Goal: Task Accomplishment & Management: Use online tool/utility

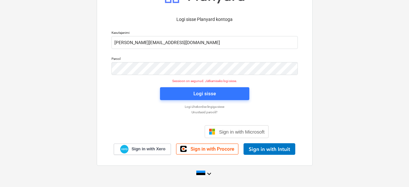
scroll to position [23, 0]
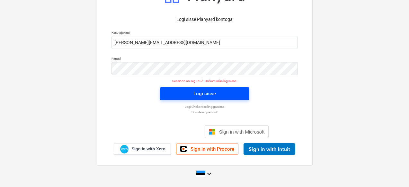
click at [198, 92] on div "Logi sisse" at bounding box center [204, 93] width 22 height 8
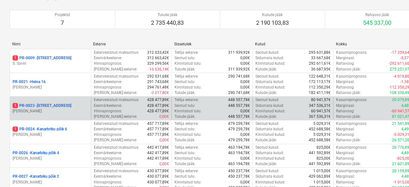
scroll to position [59, 0]
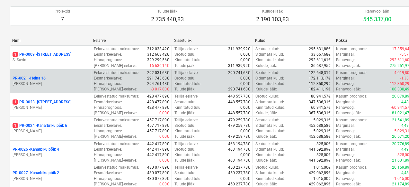
click at [59, 81] on p "[PERSON_NAME]" at bounding box center [51, 83] width 76 height 5
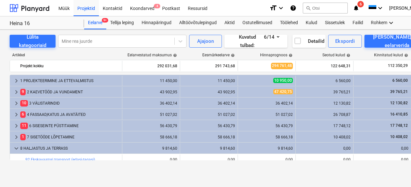
scroll to position [196, 0]
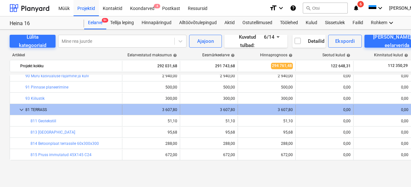
click at [18, 109] on div "keyboard_arrow_down 81 TERRASS" at bounding box center [66, 109] width 112 height 10
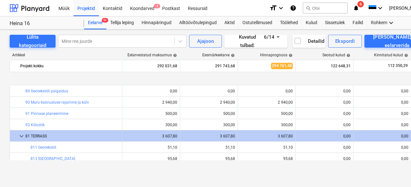
scroll to position [201, 0]
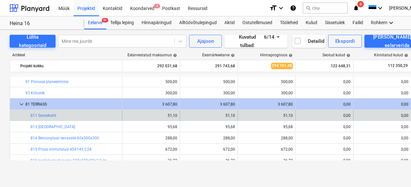
click at [44, 111] on div "bar_chart 811 Geotekstiil" at bounding box center [75, 115] width 89 height 10
click at [44, 113] on link "811 Geotekstiil" at bounding box center [44, 115] width 26 height 4
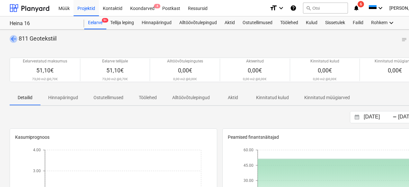
click at [11, 37] on span "arrow_back" at bounding box center [14, 39] width 8 height 8
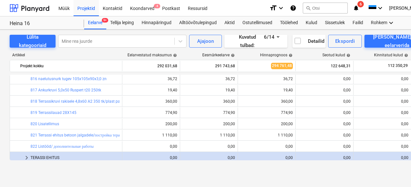
scroll to position [284, 0]
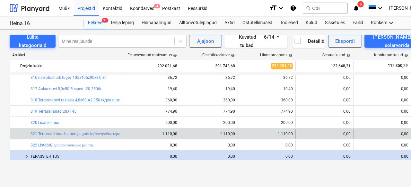
click at [62, 130] on div "bar_chart 821 Terrassi ehitus betoon jalgadele/постройка терассы с бетонными но…" at bounding box center [75, 133] width 89 height 10
click at [65, 135] on link "821 Terrassi ehitus betoon jalgadele/постройка терассы с бетонными ногами" at bounding box center [96, 133] width 130 height 4
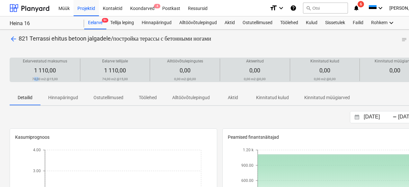
drag, startPoint x: 59, startPoint y: 79, endPoint x: 35, endPoint y: 81, distance: 24.4
click at [35, 81] on div "Eelarvestatud maksumus 1 110,00 74,00 m2 @ 15,00" at bounding box center [45, 69] width 65 height 22
drag, startPoint x: 33, startPoint y: 79, endPoint x: 59, endPoint y: 78, distance: 26.4
click at [59, 78] on div "Eelarvestatud maksumus 1 110,00 74,00 m2 @ 15,00" at bounding box center [45, 69] width 65 height 22
drag, startPoint x: 59, startPoint y: 78, endPoint x: 41, endPoint y: 76, distance: 17.8
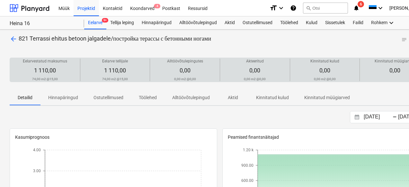
click at [41, 76] on div "Eelarvestatud maksumus 1 110,00 74,00 m2 @ 15,00" at bounding box center [45, 69] width 65 height 22
drag, startPoint x: 33, startPoint y: 77, endPoint x: 48, endPoint y: 82, distance: 15.3
click at [48, 82] on div "Eelarvestatud maksumus 1 110,00 74,00 m2 @ 15,00 Eelarve tellijale 1 110,00 74,…" at bounding box center [220, 69] width 420 height 24
click at [59, 81] on div "Eelarvestatud maksumus 1 110,00 74,00 m2 @ 15,00" at bounding box center [45, 69] width 65 height 22
drag, startPoint x: 57, startPoint y: 79, endPoint x: 22, endPoint y: 76, distance: 35.4
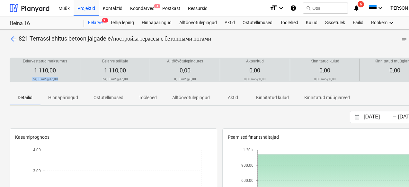
click at [22, 76] on div "Eelarvestatud maksumus 1 110,00 74,00 m2 @ 15,00" at bounding box center [45, 69] width 65 height 22
copy div "74,00 m2 @ 15,00"
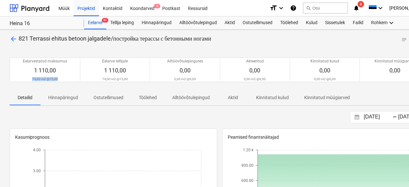
copy div "74,00 m2 @ 15,00"
click at [12, 39] on span "arrow_back" at bounding box center [14, 39] width 8 height 8
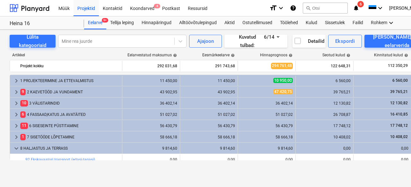
scroll to position [40, 0]
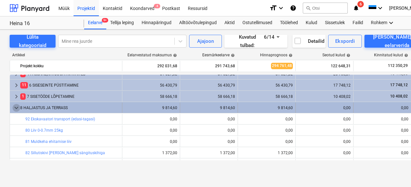
click at [18, 107] on span "keyboard_arrow_down" at bounding box center [17, 108] width 8 height 8
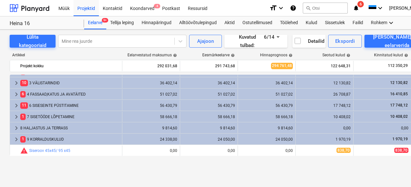
scroll to position [0, 0]
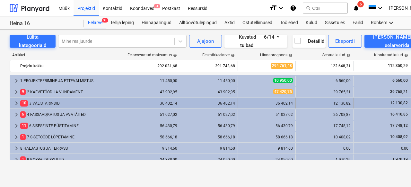
click at [36, 104] on div "10 3 VÄLISTARINDID" at bounding box center [69, 103] width 99 height 10
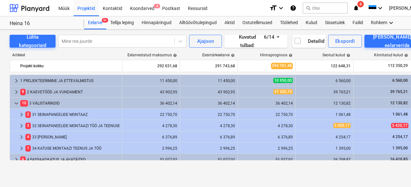
scroll to position [15, 0]
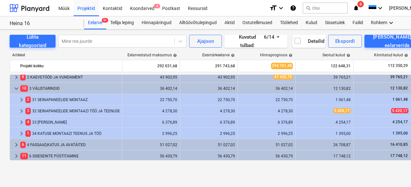
click at [53, 123] on div "keyboard_arrow_right 1 PROJEKTEERIMINE JA ETTEVALMISTUS 11 450,00 11 450,00 10 …" at bounding box center [220, 116] width 420 height 85
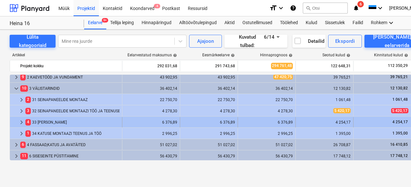
click at [54, 123] on div "4 33 KATUSE MONTAAZ" at bounding box center [72, 122] width 94 height 10
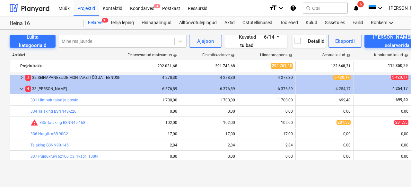
scroll to position [46, 0]
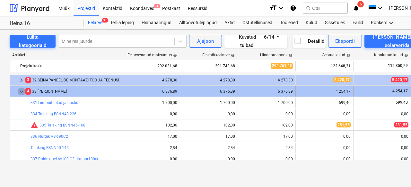
click at [22, 91] on span "keyboard_arrow_down" at bounding box center [22, 91] width 8 height 8
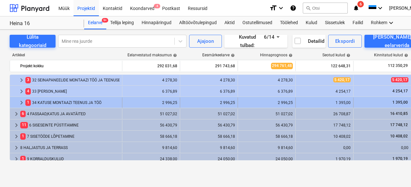
click at [47, 103] on div "1 34 KATUSE MONTAAZI TEENUS JA TÖÖ" at bounding box center [72, 102] width 94 height 10
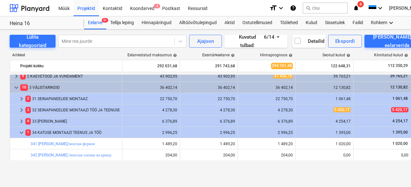
scroll to position [0, 0]
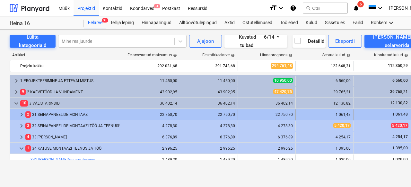
click at [59, 114] on div "2 31 SEINAPANEELIDE MONTAAZ" at bounding box center [72, 114] width 94 height 10
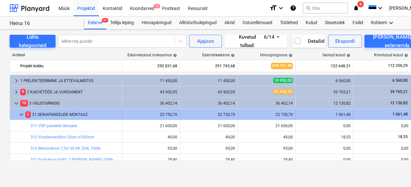
click at [21, 113] on span "keyboard_arrow_down" at bounding box center [22, 114] width 8 height 8
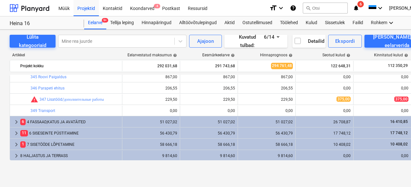
scroll to position [107, 0]
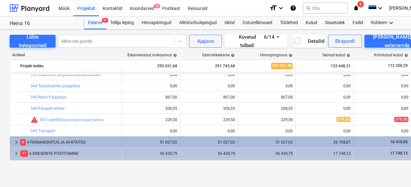
click at [65, 144] on div "6 4 FASSAAD,KATUS JA AVATÄITED" at bounding box center [69, 142] width 99 height 10
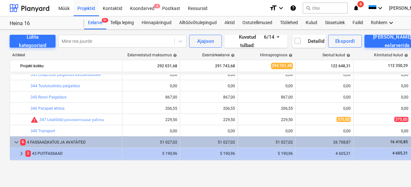
scroll to position [168, 0]
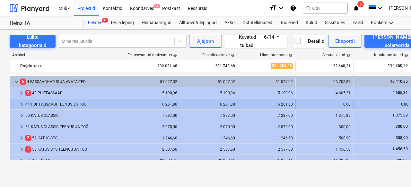
click at [47, 105] on div "44 PUITFASSAADI TEENUS JA TÖÖ" at bounding box center [72, 104] width 94 height 10
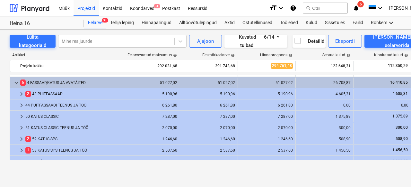
scroll to position [168, 0]
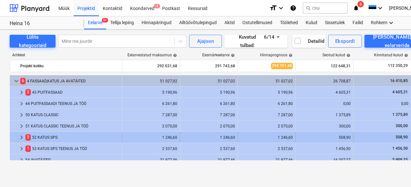
click at [48, 137] on div "2 52 KATUS SPS" at bounding box center [72, 137] width 94 height 10
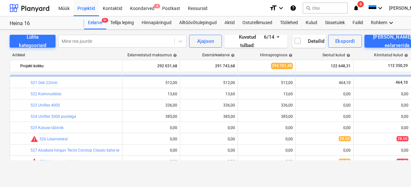
scroll to position [293, 0]
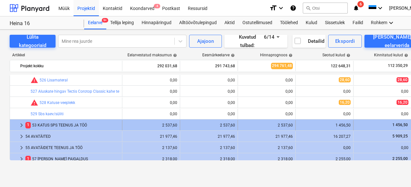
click at [59, 125] on div "1 53 KATUS SPS TEENUS JA TÖÖ" at bounding box center [72, 125] width 94 height 10
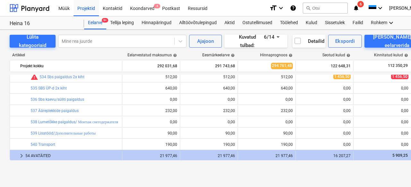
scroll to position [366, 0]
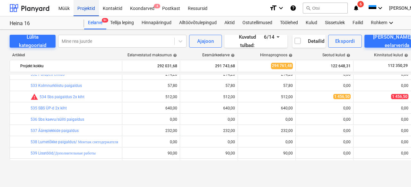
click at [86, 6] on div "Projektid" at bounding box center [86, 8] width 25 height 16
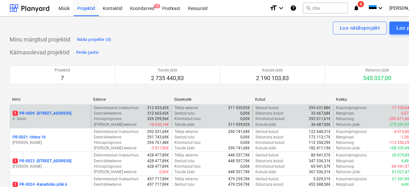
click at [44, 112] on p "1 PR-0009 - Pohla tee 4" at bounding box center [42, 112] width 59 height 5
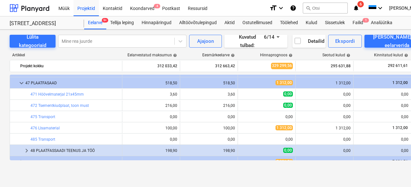
scroll to position [264, 0]
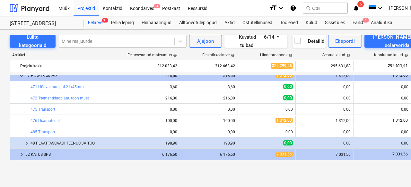
click at [70, 142] on div "48 PLAATFASSAADI TEENUS JA TÖÖ" at bounding box center [75, 143] width 89 height 10
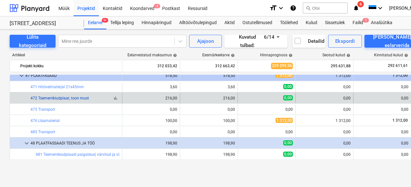
click at [67, 97] on link "472 Tsementkiudplaat, toon must" at bounding box center [60, 98] width 58 height 4
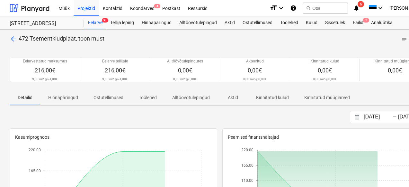
click at [13, 39] on span "arrow_back" at bounding box center [14, 39] width 8 height 8
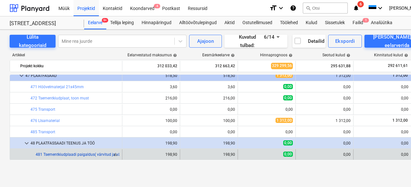
scroll to position [327, 0]
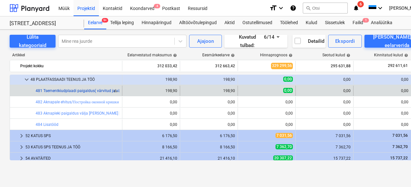
click at [91, 91] on link "481 Tsementkiudplaadi paigaldus( värvitud ja väiksed tükkid. Sellepärst hind kõ…" at bounding box center [108, 90] width 145 height 4
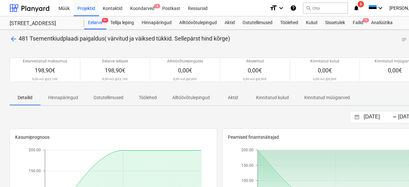
click at [12, 38] on span "arrow_back" at bounding box center [14, 39] width 8 height 8
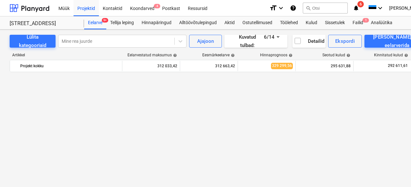
scroll to position [327, 0]
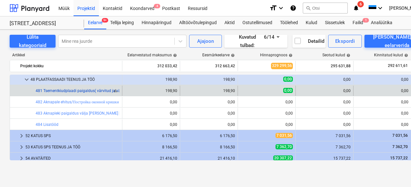
click at [73, 91] on link "481 Tsementkiudplaadi paigaldus( värvitud ja väiksed tükkid. Sellepärst hind kõ…" at bounding box center [108, 90] width 145 height 4
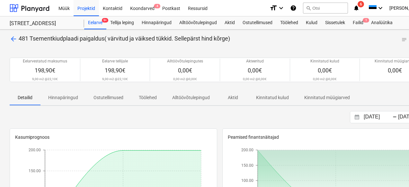
click at [16, 37] on span "arrow_back" at bounding box center [14, 39] width 8 height 8
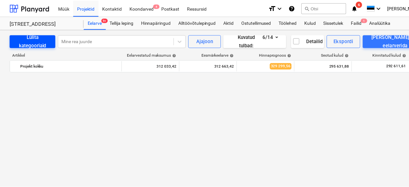
scroll to position [327, 0]
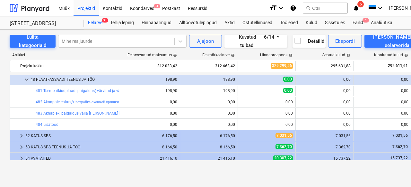
click at [82, 11] on div "Projektid" at bounding box center [86, 8] width 25 height 16
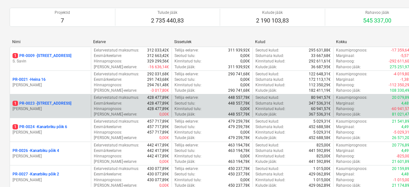
scroll to position [61, 0]
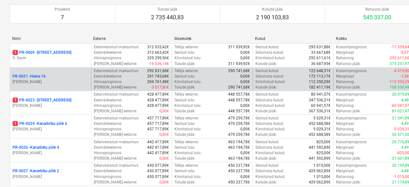
click at [54, 75] on div "PR-0021 - Heina 16" at bounding box center [51, 76] width 76 height 5
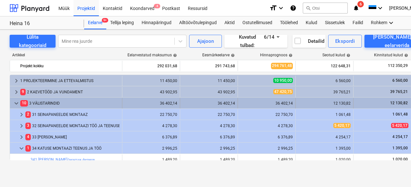
click at [17, 102] on span "keyboard_arrow_down" at bounding box center [17, 103] width 8 height 8
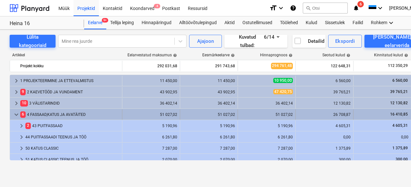
click at [15, 109] on div "keyboard_arrow_down" at bounding box center [17, 114] width 8 height 10
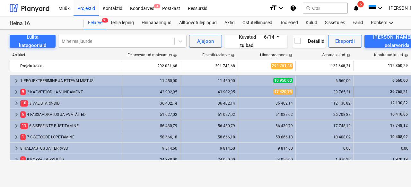
click at [34, 92] on div "9 2 KAEVETÖÖD JA VUNDAMENT" at bounding box center [69, 92] width 99 height 10
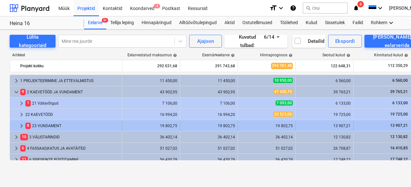
click at [45, 123] on div "8 23 VUNDAMENT" at bounding box center [72, 125] width 94 height 10
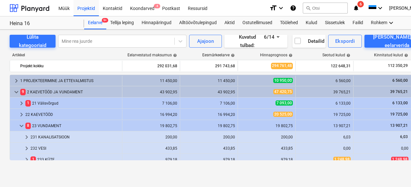
scroll to position [60, 0]
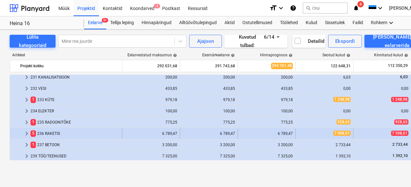
click at [67, 135] on div "5 236 RAKETIS" at bounding box center [75, 133] width 89 height 10
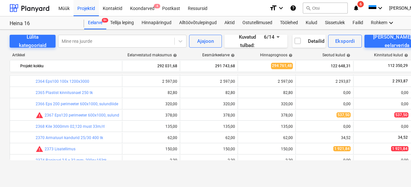
scroll to position [87, 0]
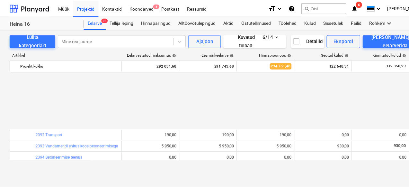
scroll to position [295, 0]
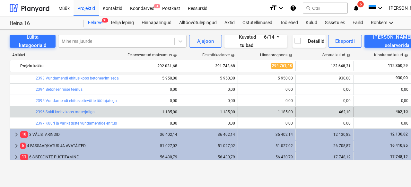
click at [74, 109] on div "bar_chart 2396 Sokli krohv koos materjaliga" at bounding box center [78, 112] width 84 height 10
click at [74, 110] on link "2396 Sokli krohv koos materjaliga" at bounding box center [65, 111] width 59 height 4
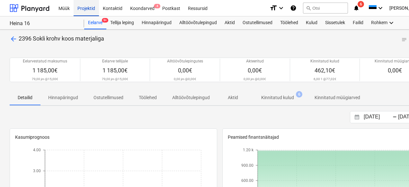
click at [89, 10] on div "Projektid" at bounding box center [86, 8] width 25 height 16
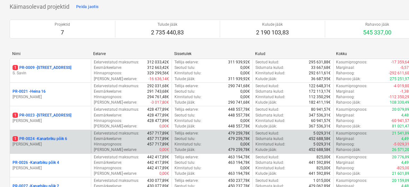
scroll to position [65, 0]
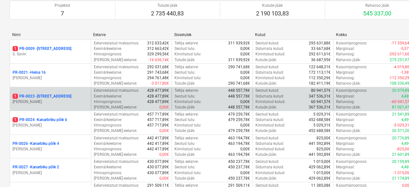
click at [56, 96] on p "1 PR-0023 - Kanarbriku tee 7" at bounding box center [42, 95] width 59 height 5
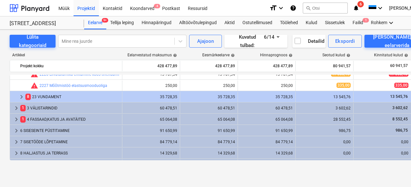
scroll to position [229, 0]
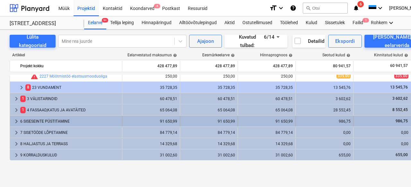
click at [59, 122] on div "6 SISESEINTE PÜSTITAMINE" at bounding box center [69, 121] width 99 height 10
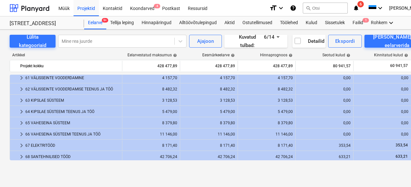
scroll to position [299, 0]
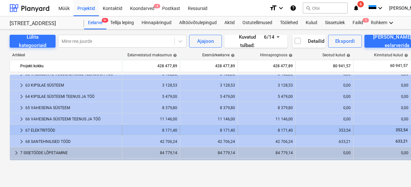
click at [87, 128] on div "67 ELEKTRITÖÖD" at bounding box center [72, 130] width 94 height 10
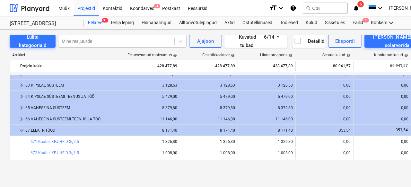
scroll to position [307, 0]
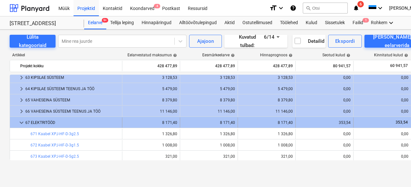
click at [22, 122] on span "keyboard_arrow_down" at bounding box center [22, 122] width 8 height 8
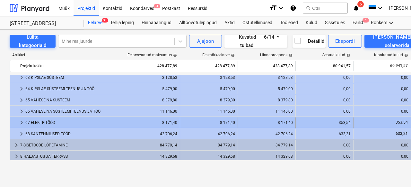
click at [43, 122] on div "67 ELEKTRITÖÖD" at bounding box center [72, 122] width 94 height 10
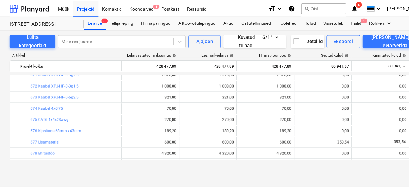
scroll to position [351, 0]
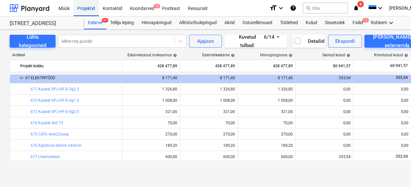
click at [92, 9] on div "Projektid" at bounding box center [86, 8] width 25 height 16
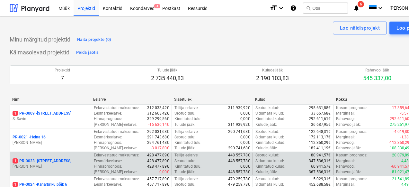
click at [61, 163] on p "1 PR-0023 - Kanarbriku tee 7" at bounding box center [42, 160] width 59 height 5
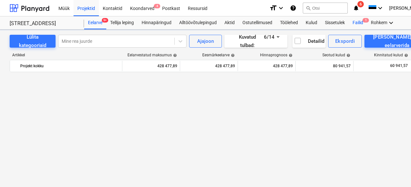
click at [361, 24] on div "Failid 1" at bounding box center [358, 22] width 18 height 13
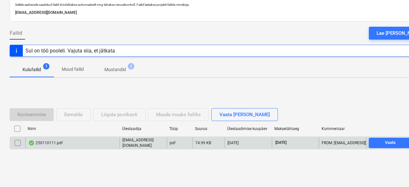
scroll to position [40, 0]
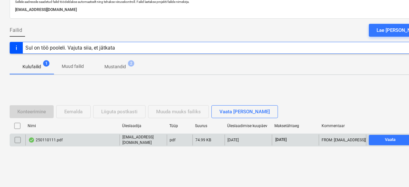
click at [50, 138] on div "250110111.pdf" at bounding box center [45, 139] width 34 height 5
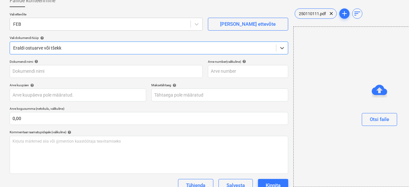
type input "250110111"
type input "02 Oct 2025"
type input "01 Nov 2025"
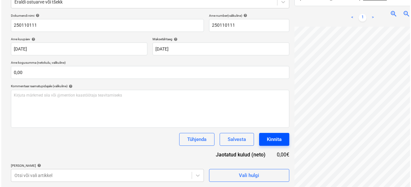
scroll to position [37, 22]
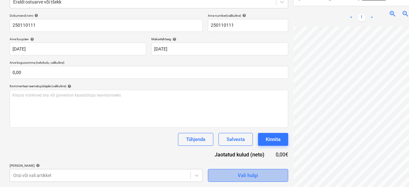
click at [237, 170] on button "Vali hulgi" at bounding box center [248, 175] width 80 height 13
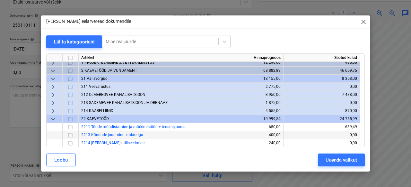
scroll to position [0, 0]
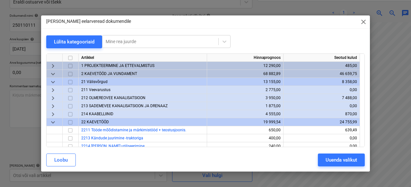
click at [101, 98] on span "212 OLMEREOVEE KANALISATSIOON" at bounding box center [113, 97] width 64 height 4
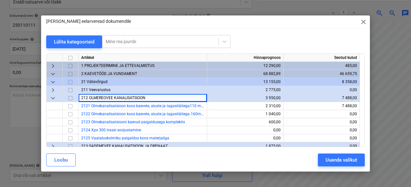
click at [57, 97] on div "keyboard_arrow_down" at bounding box center [55, 98] width 16 height 8
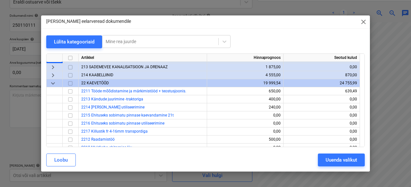
scroll to position [10, 0]
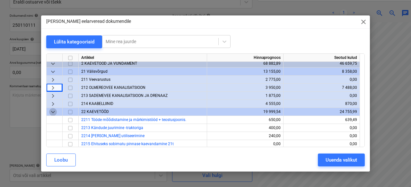
click at [56, 108] on span "keyboard_arrow_down" at bounding box center [53, 112] width 8 height 8
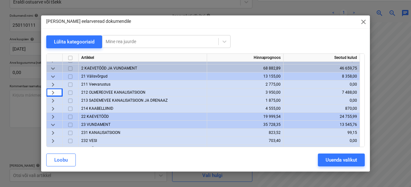
scroll to position [0, 0]
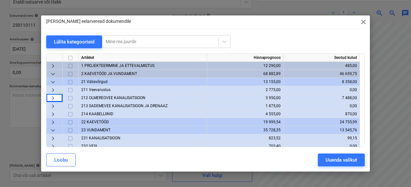
click at [56, 74] on span "keyboard_arrow_down" at bounding box center [53, 74] width 8 height 8
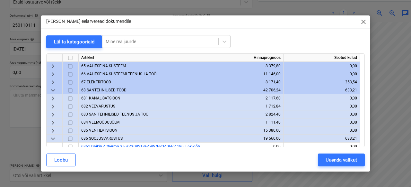
scroll to position [73, 0]
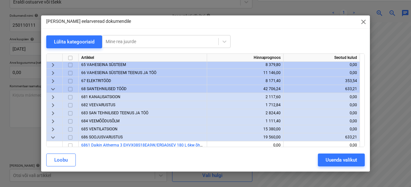
click at [115, 127] on span "685 VENTILATSIOON" at bounding box center [99, 129] width 36 height 4
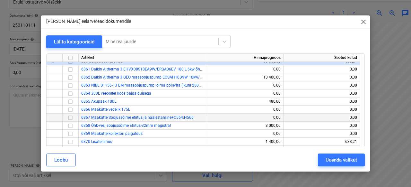
scroll to position [278, 0]
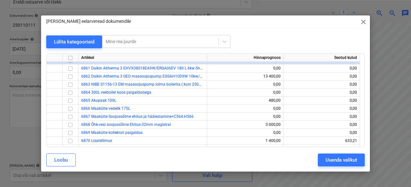
click at [63, 159] on div "Loobu" at bounding box center [60, 159] width 13 height 8
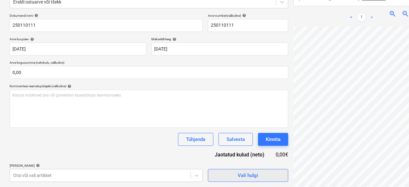
click at [238, 172] on div "Vali hulgi" at bounding box center [248, 175] width 20 height 8
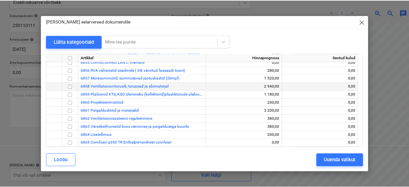
scroll to position [188, 0]
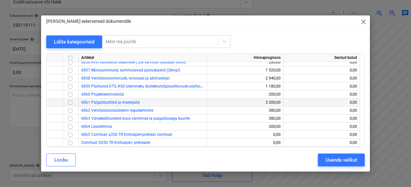
click at [71, 103] on input "checkbox" at bounding box center [70, 103] width 8 height 8
click at [340, 162] on div "Uuenda valikut" at bounding box center [341, 159] width 31 height 8
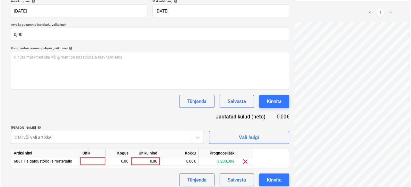
scroll to position [129, 0]
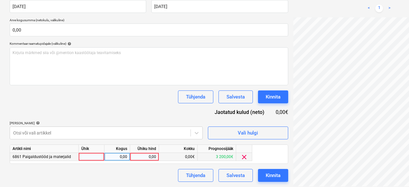
click at [95, 156] on div at bounding box center [92, 157] width 26 height 8
type input "1"
click at [114, 155] on div "0,00" at bounding box center [117, 157] width 20 height 8
type input "1"
click at [148, 155] on div "0,00" at bounding box center [144, 157] width 23 height 8
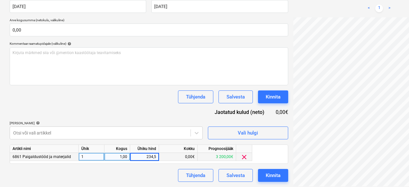
type input "234,58"
click at [258, 173] on button "Kinnita" at bounding box center [273, 175] width 30 height 13
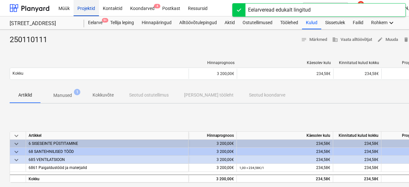
click at [87, 6] on div "Projektid" at bounding box center [86, 8] width 25 height 16
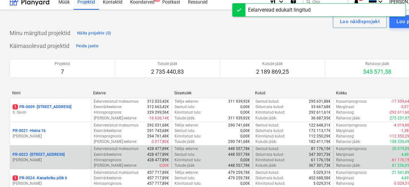
scroll to position [36, 0]
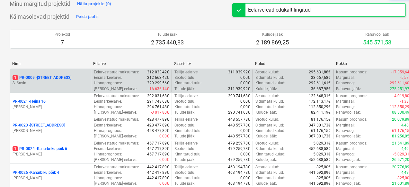
click at [69, 86] on div "1 PR-0009 - Pohla tee 4 S. Savin" at bounding box center [50, 80] width 81 height 22
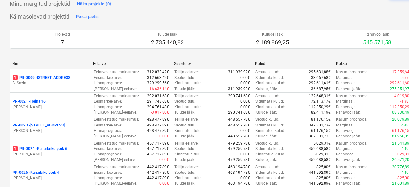
click at [67, 104] on p "[PERSON_NAME]" at bounding box center [51, 106] width 76 height 5
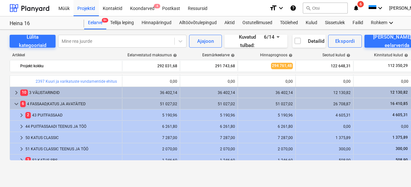
scroll to position [344, 0]
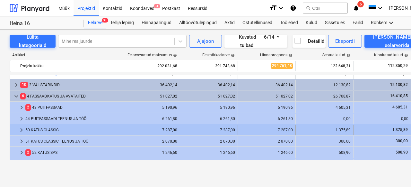
click at [54, 128] on div "50 KATUS CLASSIC" at bounding box center [72, 130] width 94 height 10
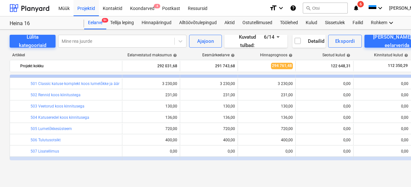
scroll to position [317, 0]
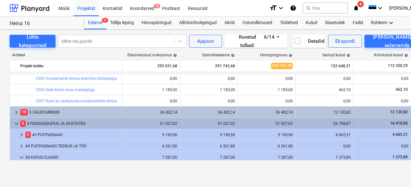
click at [18, 125] on span "keyboard_arrow_down" at bounding box center [17, 123] width 8 height 8
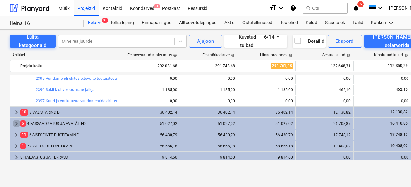
click at [18, 125] on span "keyboard_arrow_right" at bounding box center [17, 123] width 8 height 8
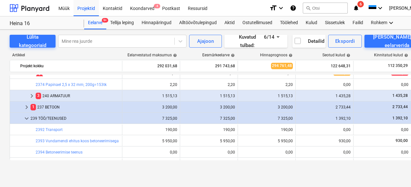
scroll to position [0, 0]
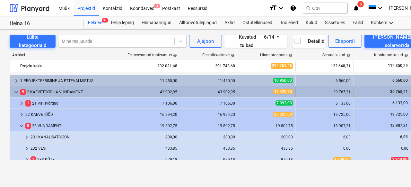
click at [17, 94] on span "keyboard_arrow_down" at bounding box center [17, 92] width 8 height 8
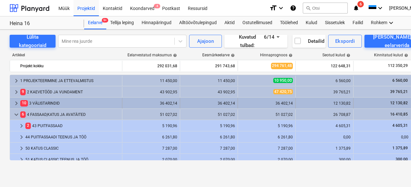
click at [16, 103] on span "keyboard_arrow_right" at bounding box center [17, 103] width 8 height 8
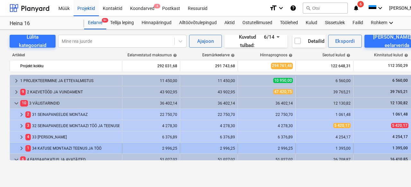
click at [62, 149] on div "1 34 KATUSE MONTAAZI TEENUS JA TÖÖ" at bounding box center [72, 148] width 94 height 10
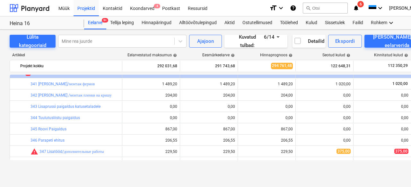
scroll to position [82, 0]
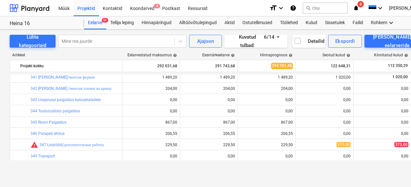
click at [59, 121] on div "keyboard_arrow_down 1 34 KATUSE MONTAAZI TEENUS JA TÖÖ 2 996,25 2 996,25 2 996,…" at bounding box center [220, 116] width 420 height 85
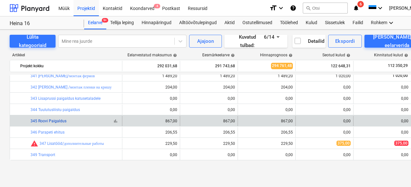
click at [58, 120] on link "345 Roovi Paigaldus" at bounding box center [49, 120] width 36 height 4
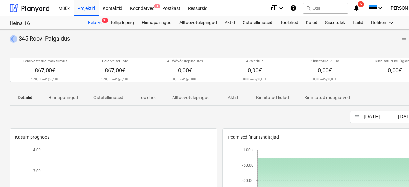
click at [14, 37] on span "arrow_back" at bounding box center [14, 39] width 8 height 8
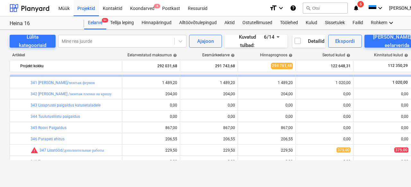
scroll to position [4, 0]
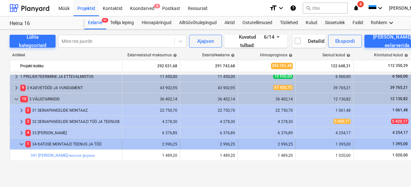
click at [66, 145] on div "1 34 KATUSE MONTAAZI TEENUS JA TÖÖ" at bounding box center [72, 144] width 94 height 10
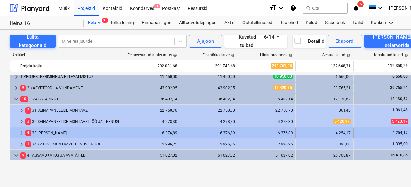
click at [65, 136] on div "4 33 KATUSE MONTAAZ" at bounding box center [72, 132] width 94 height 10
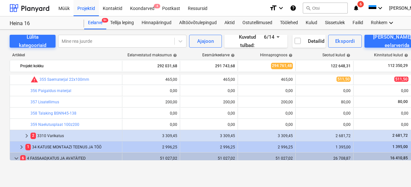
scroll to position [279, 0]
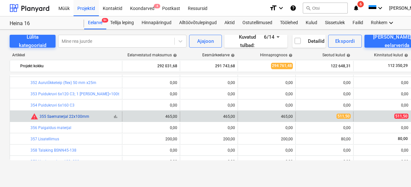
click at [75, 117] on link "355 Saematerjal 22x100mm" at bounding box center [64, 116] width 50 height 4
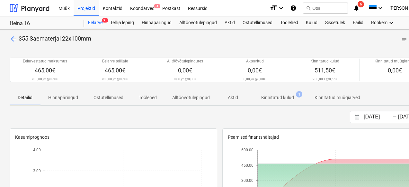
click at [14, 40] on span "arrow_back" at bounding box center [14, 39] width 8 height 8
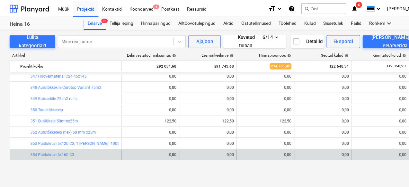
scroll to position [266, 0]
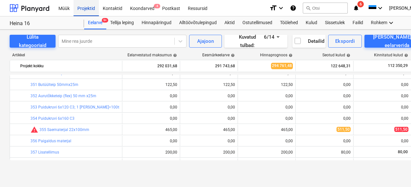
click at [84, 12] on div "Projektid" at bounding box center [86, 8] width 25 height 16
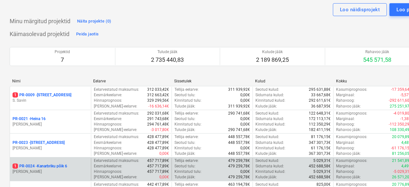
scroll to position [53, 0]
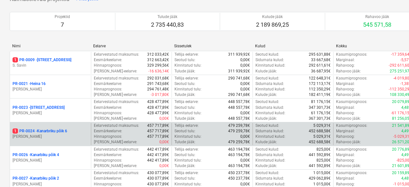
click at [53, 134] on p "[PERSON_NAME]" at bounding box center [51, 136] width 76 height 5
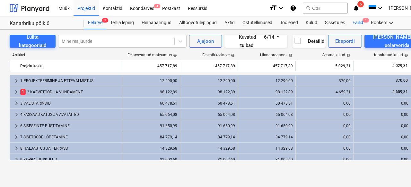
click at [361, 22] on div "Failid 1" at bounding box center [358, 22] width 18 height 13
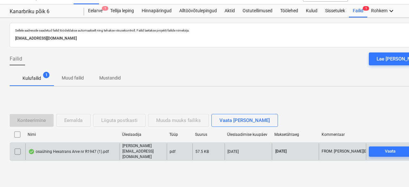
scroll to position [23, 0]
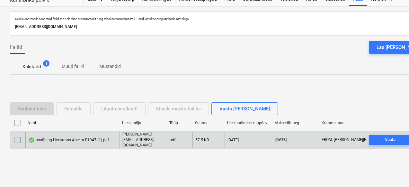
click at [73, 144] on div "osaühing Hexatrans Arve nr R1947 (1).pdf" at bounding box center [72, 139] width 94 height 16
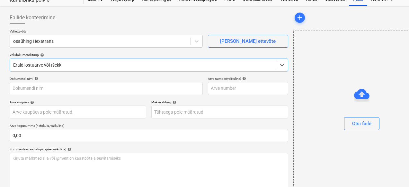
type input "R1947"
type input "30 Sep 2025"
type input "21 Oct 2025"
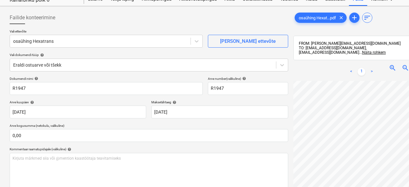
scroll to position [101, 22]
click at [401, 72] on span "zoom_out" at bounding box center [405, 68] width 8 height 8
click at [389, 70] on span "zoom_in" at bounding box center [393, 68] width 8 height 8
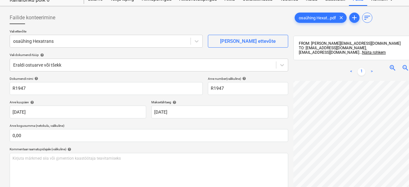
click at [401, 70] on span "zoom_out" at bounding box center [405, 68] width 8 height 8
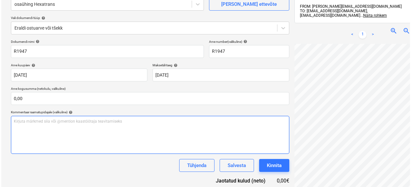
scroll to position [91, 0]
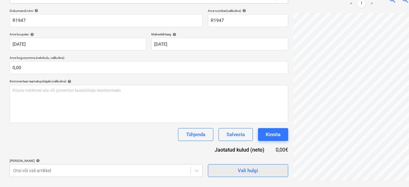
click at [224, 170] on span "Vali hulgi" at bounding box center [248, 170] width 64 height 8
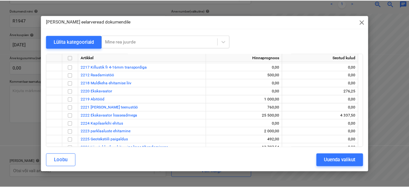
scroll to position [71, 0]
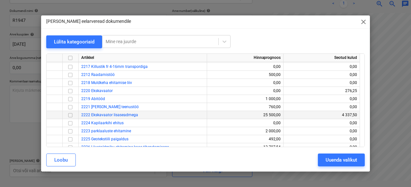
click at [70, 116] on input "checkbox" at bounding box center [70, 115] width 8 height 8
click at [323, 158] on button "Uuenda valikut" at bounding box center [341, 159] width 47 height 13
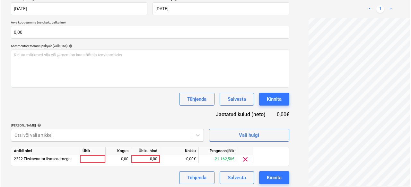
scroll to position [129, 0]
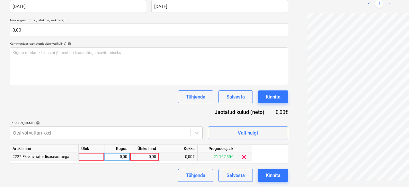
click at [90, 155] on div at bounding box center [92, 157] width 26 height 8
click at [114, 157] on div "0,00" at bounding box center [117, 157] width 20 height 8
type input "1"
click at [157, 157] on div "0,00" at bounding box center [144, 157] width 29 height 8
type input "5241"
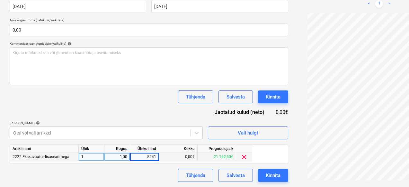
click at [120, 172] on div "Tühjenda Salvesta Kinnita" at bounding box center [149, 175] width 278 height 13
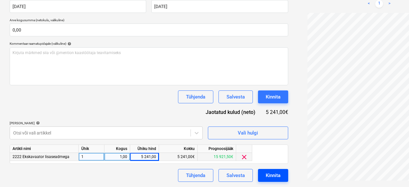
click at [266, 175] on div "Kinnita" at bounding box center [273, 175] width 15 height 8
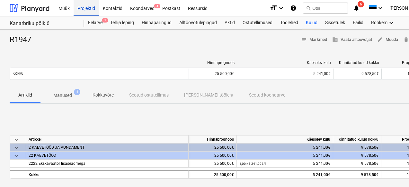
click at [88, 5] on div "Projektid" at bounding box center [86, 8] width 25 height 16
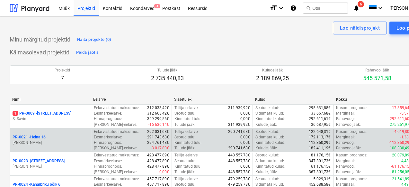
click at [43, 136] on p "PR-0021 - Heina 16" at bounding box center [29, 136] width 33 height 5
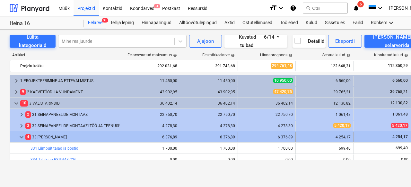
click at [21, 136] on span "keyboard_arrow_down" at bounding box center [22, 137] width 8 height 8
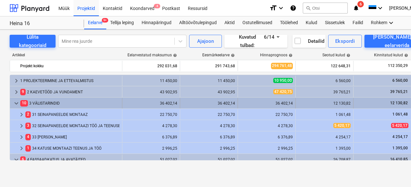
click at [16, 100] on span "keyboard_arrow_down" at bounding box center [17, 103] width 8 height 8
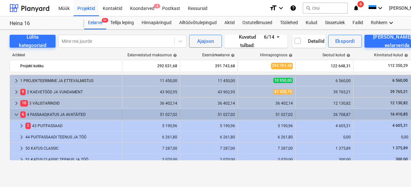
click at [17, 114] on span "keyboard_arrow_down" at bounding box center [17, 114] width 8 height 8
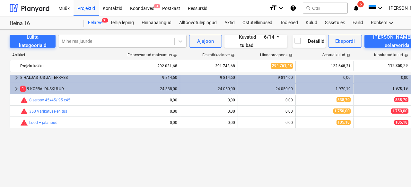
scroll to position [16, 0]
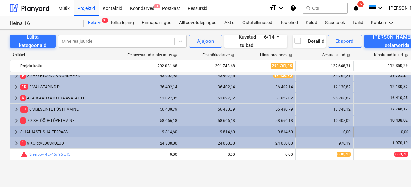
click at [41, 131] on div "8 HALJASTUS JA TERRASS" at bounding box center [69, 132] width 99 height 10
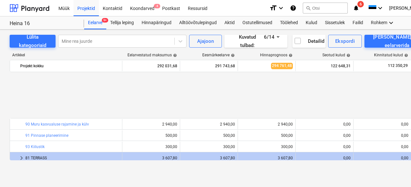
scroll to position [209, 0]
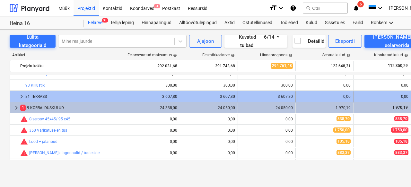
click at [44, 95] on div "81 TERRASS" at bounding box center [72, 96] width 94 height 10
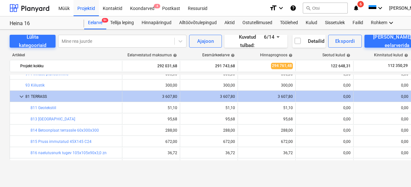
scroll to position [210, 0]
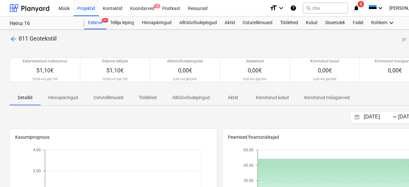
click at [16, 40] on span "arrow_back" at bounding box center [14, 39] width 8 height 8
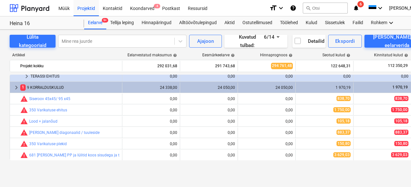
scroll to position [337, 0]
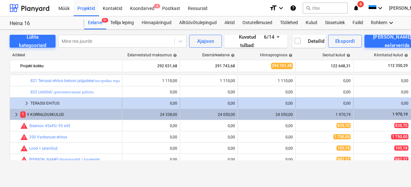
click at [54, 101] on div "TERASSI EHITUS" at bounding box center [75, 103] width 89 height 10
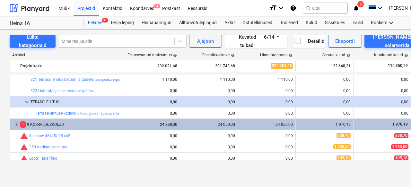
scroll to position [288, 0]
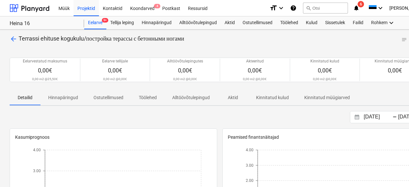
click at [12, 39] on span "arrow_back" at bounding box center [14, 39] width 8 height 8
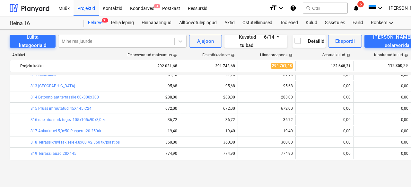
scroll to position [255, 0]
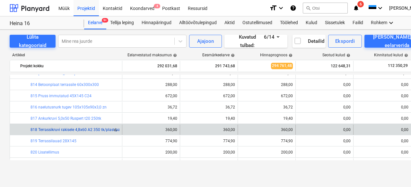
click at [76, 130] on link "818 Terrassikruvi rakisele 4,8x60 A2 350 tk/plast pakk, roosteveba" at bounding box center [88, 129] width 114 height 4
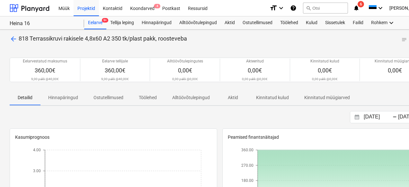
click at [16, 38] on span "arrow_back" at bounding box center [14, 39] width 8 height 8
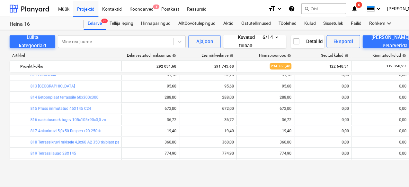
scroll to position [233, 0]
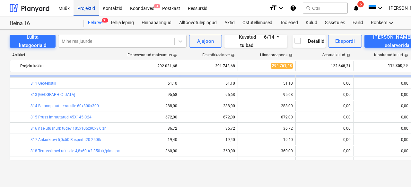
click at [82, 12] on div "Projektid" at bounding box center [86, 8] width 25 height 16
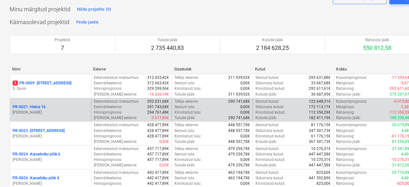
scroll to position [29, 0]
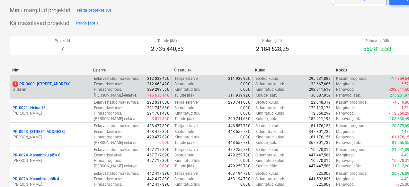
drag, startPoint x: 267, startPoint y: 98, endPoint x: 215, endPoint y: 88, distance: 52.6
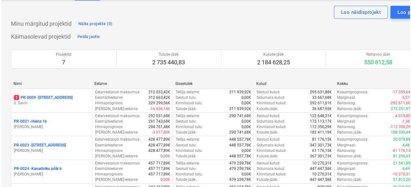
scroll to position [0, 0]
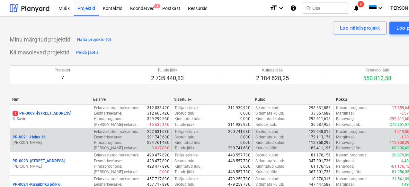
click at [62, 136] on div "PR-0021 - Heina 16" at bounding box center [51, 136] width 76 height 5
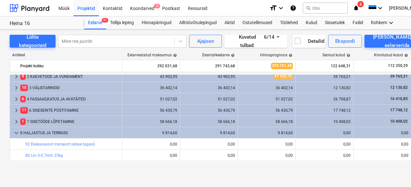
scroll to position [71, 0]
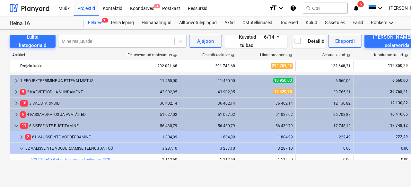
scroll to position [135, 0]
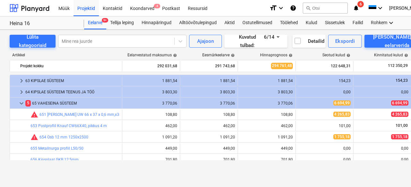
click at [80, 11] on div "Projektid" at bounding box center [86, 8] width 25 height 16
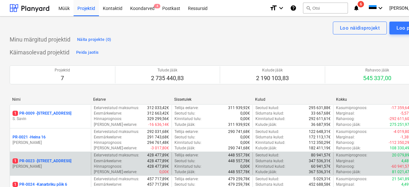
click at [57, 161] on p "1 PR-0023 - Kanarbriku tee 7" at bounding box center [42, 160] width 59 height 5
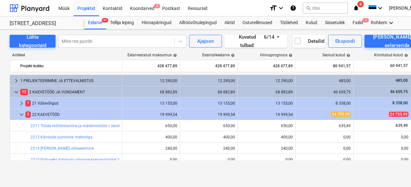
scroll to position [153, 0]
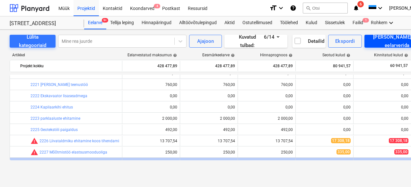
click at [379, 44] on button "[PERSON_NAME] uus eelarverida" at bounding box center [396, 41] width 65 height 13
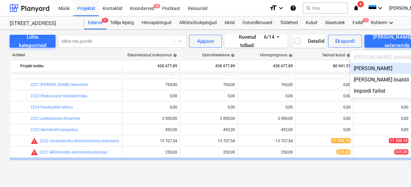
click at [386, 66] on div "[PERSON_NAME]" at bounding box center [390, 68] width 80 height 11
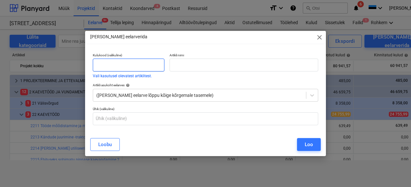
scroll to position [153, 0]
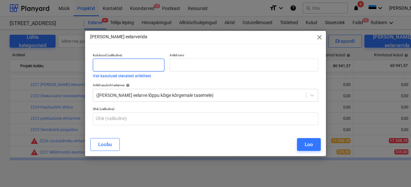
click at [144, 64] on input "text" at bounding box center [129, 64] width 72 height 13
click at [317, 37] on span "close" at bounding box center [320, 37] width 8 height 8
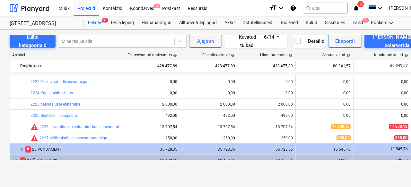
scroll to position [0, 0]
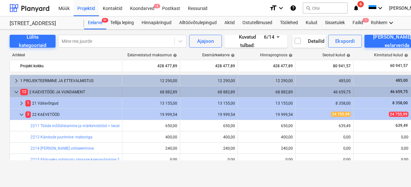
click at [16, 87] on div "keyboard_arrow_down" at bounding box center [17, 92] width 8 height 10
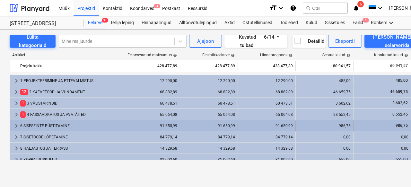
click at [47, 124] on div "6 SISESEINTE PÜSTITAMINE" at bounding box center [69, 125] width 99 height 10
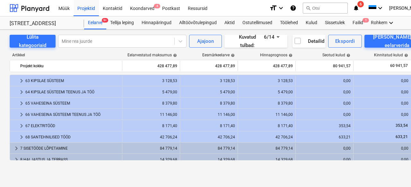
scroll to position [88, 0]
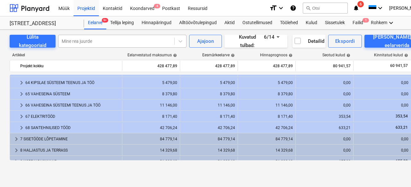
click at [101, 42] on div at bounding box center [116, 41] width 109 height 6
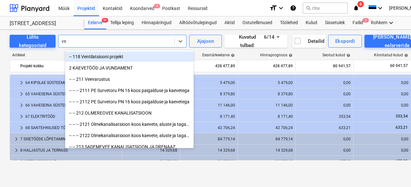
type input "ven"
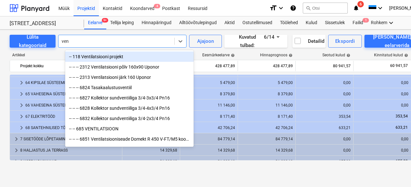
click at [112, 59] on div "-- 118 Ventilatsiooni projekt" at bounding box center [129, 56] width 128 height 10
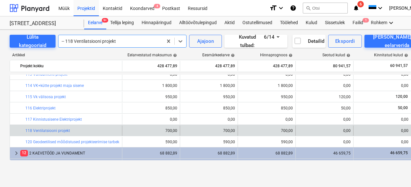
scroll to position [111, 0]
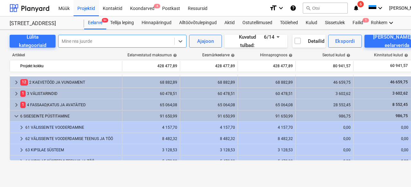
click at [132, 40] on div at bounding box center [116, 41] width 109 height 6
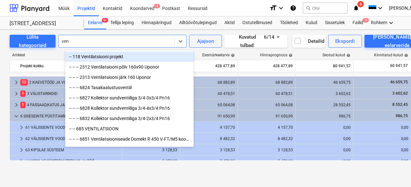
type input "vent"
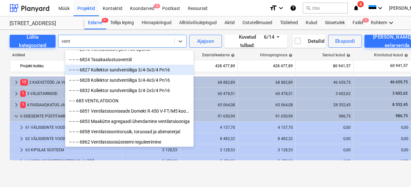
scroll to position [30, 0]
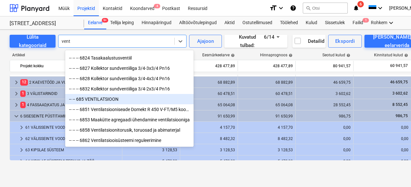
click at [127, 97] on div "-- -- 685 VENTILATSIOON" at bounding box center [129, 99] width 128 height 10
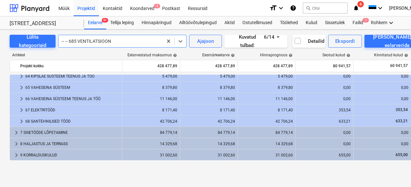
scroll to position [194, 0]
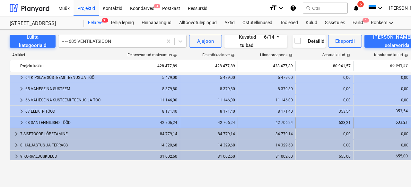
click at [69, 119] on div "68 SANTEHNILISED TÖÖD" at bounding box center [72, 122] width 94 height 10
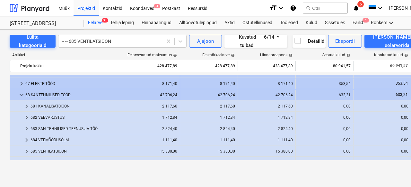
scroll to position [247, 0]
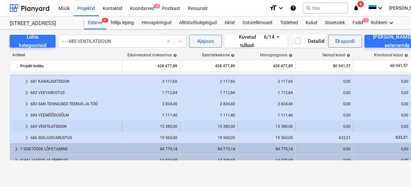
click at [63, 123] on div "685 VENTILATSIOON" at bounding box center [75, 126] width 89 height 10
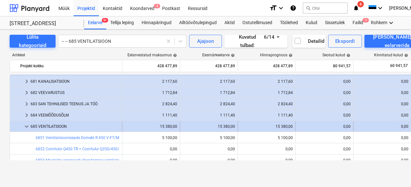
click at [63, 123] on div "685 VENTILATSIOON" at bounding box center [75, 126] width 89 height 10
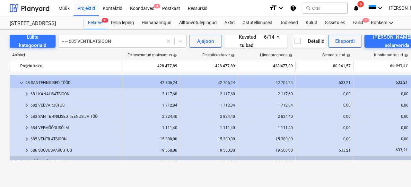
scroll to position [235, 0]
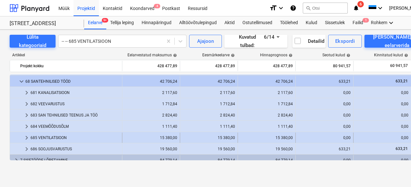
click at [67, 136] on div "685 VENTILATSIOON" at bounding box center [75, 137] width 89 height 10
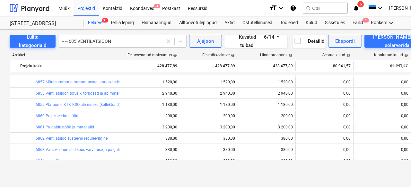
scroll to position [370, 0]
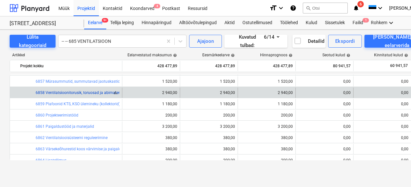
click at [88, 93] on link "6858 Ventilatsioonitorusik, toruosad ja abimaterjal" at bounding box center [80, 92] width 88 height 4
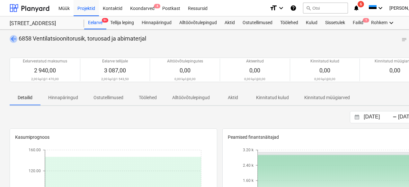
click at [15, 39] on span "arrow_back" at bounding box center [14, 39] width 8 height 8
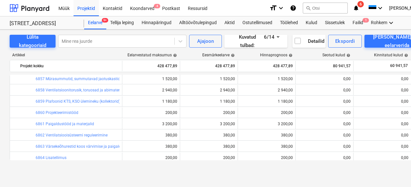
scroll to position [178, 0]
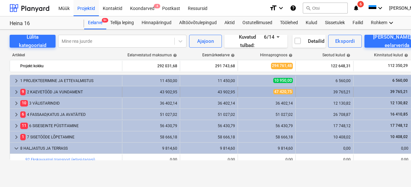
click at [35, 94] on div "9 2 KAEVETÖÖD JA VUNDAMENT" at bounding box center [69, 92] width 99 height 10
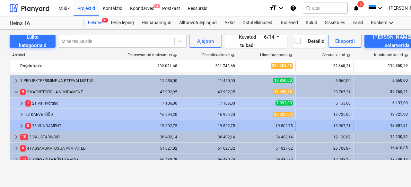
click at [52, 124] on div "8 23 VUNDAMENT" at bounding box center [72, 125] width 94 height 10
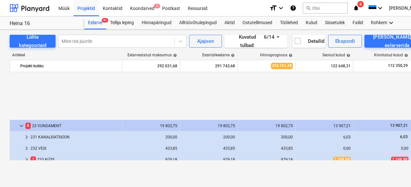
scroll to position [65, 0]
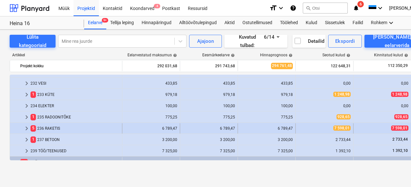
click at [51, 127] on div "5 236 RAKETIS" at bounding box center [75, 128] width 89 height 10
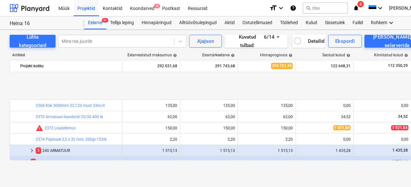
scroll to position [220, 0]
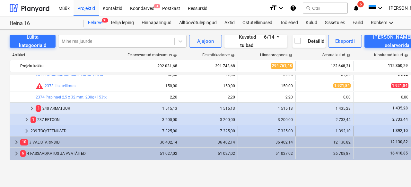
click at [55, 127] on div "239 TÖÖ/TEENUSED" at bounding box center [75, 131] width 89 height 10
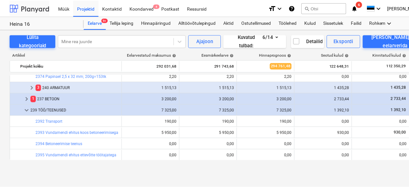
scroll to position [232, 0]
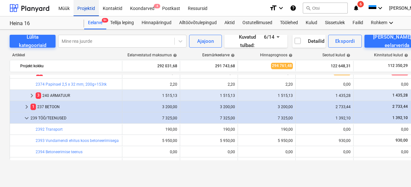
click at [90, 4] on div "Projektid" at bounding box center [86, 8] width 25 height 16
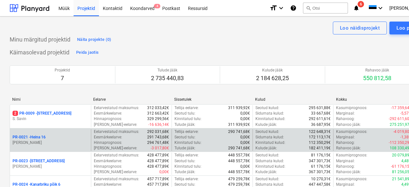
scroll to position [103, 0]
